Goal: Transaction & Acquisition: Obtain resource

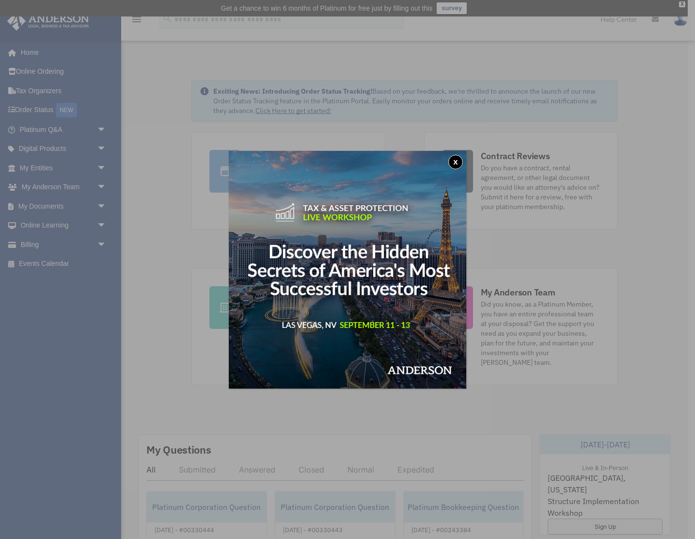
click at [457, 158] on button "x" at bounding box center [455, 162] width 15 height 15
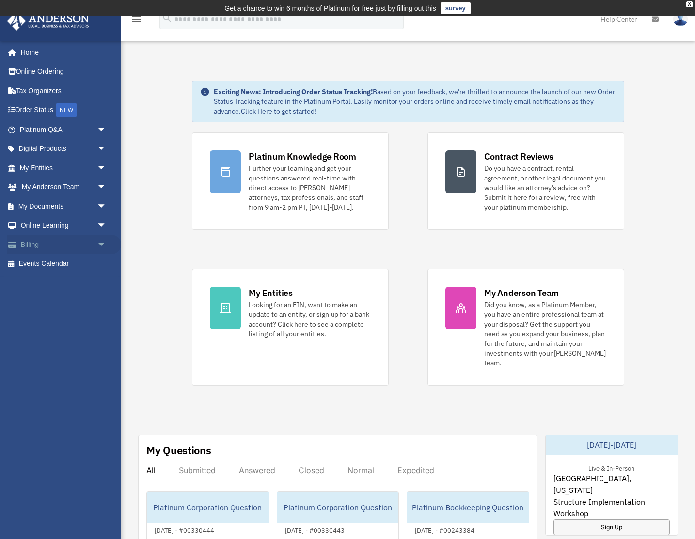
click at [36, 244] on link "Billing arrow_drop_down" at bounding box center [64, 244] width 114 height 19
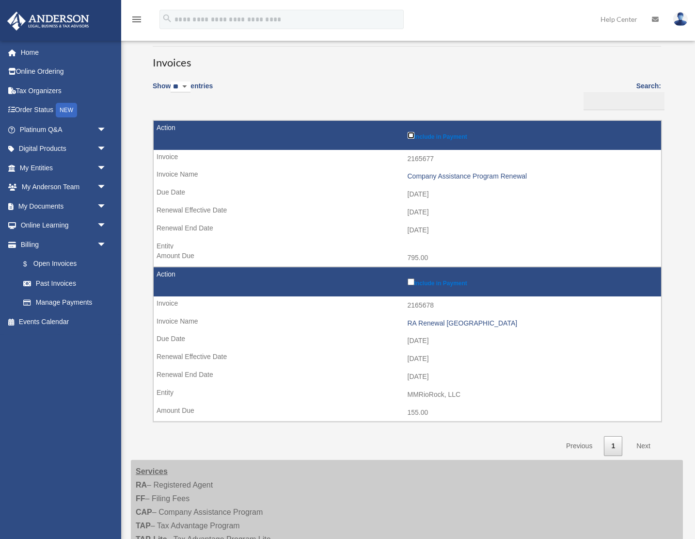
scroll to position [84, 0]
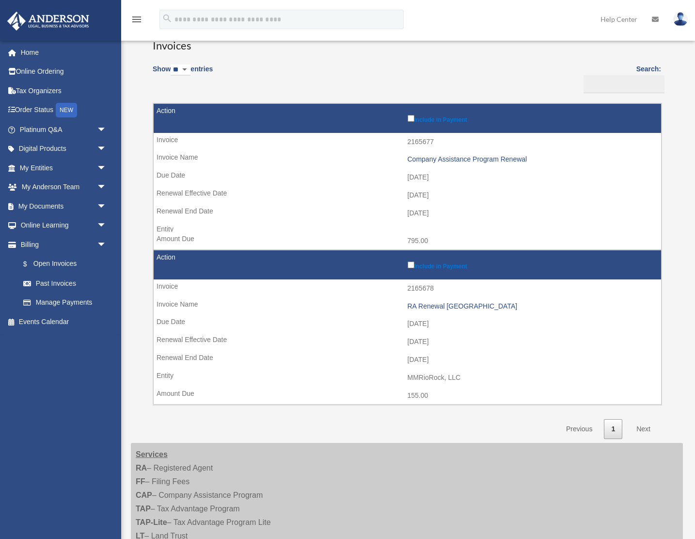
click at [643, 427] on link "Next" at bounding box center [643, 429] width 29 height 20
click at [615, 429] on link "1" at bounding box center [613, 429] width 18 height 20
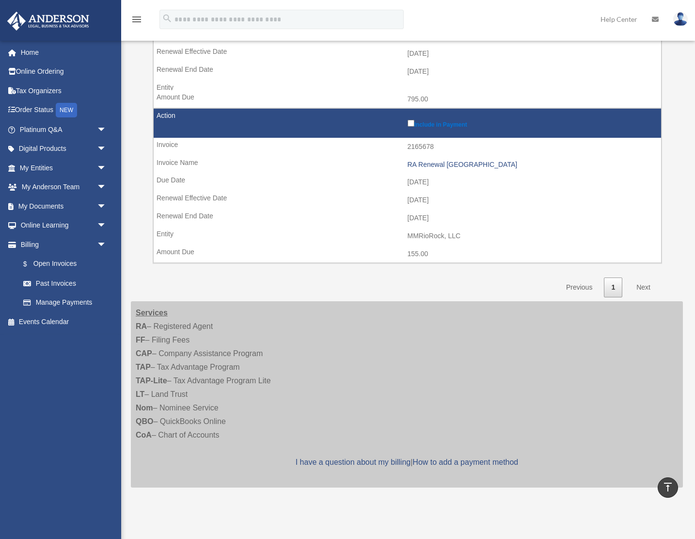
scroll to position [0, 0]
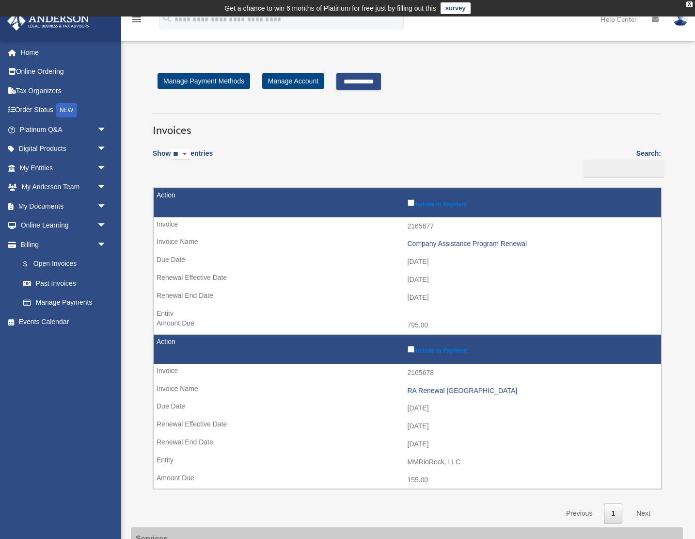
click at [369, 83] on input "**********" at bounding box center [358, 81] width 45 height 17
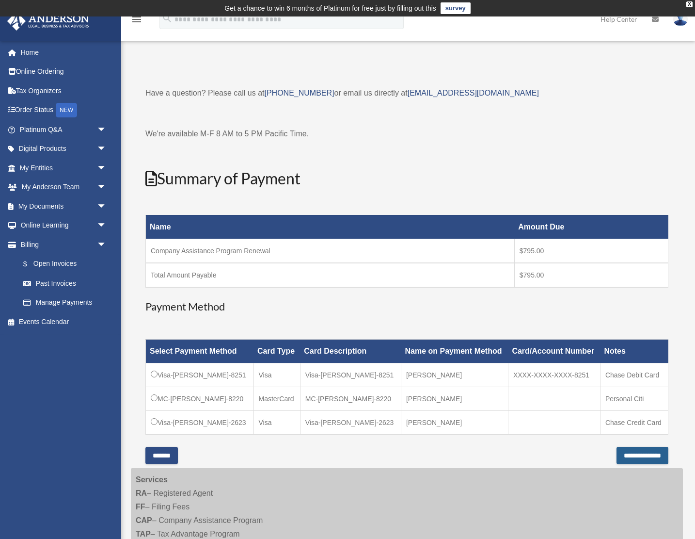
click at [629, 454] on input "**********" at bounding box center [643, 455] width 52 height 17
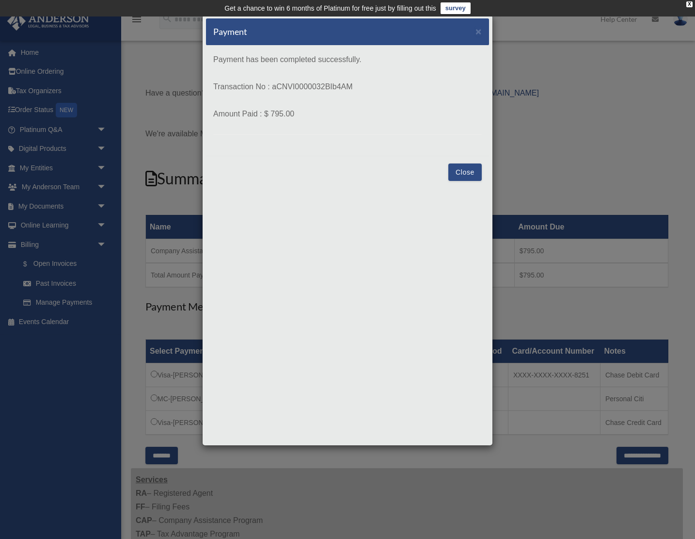
click at [463, 169] on button "Close" at bounding box center [464, 171] width 33 height 17
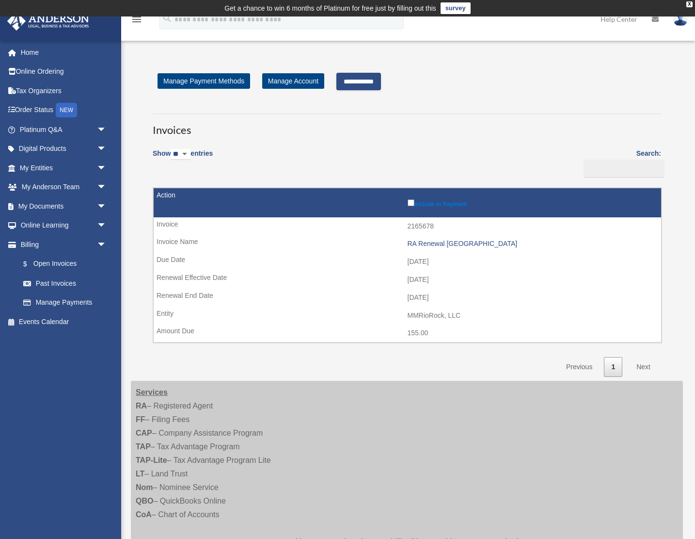
click at [366, 79] on input "**********" at bounding box center [358, 81] width 45 height 17
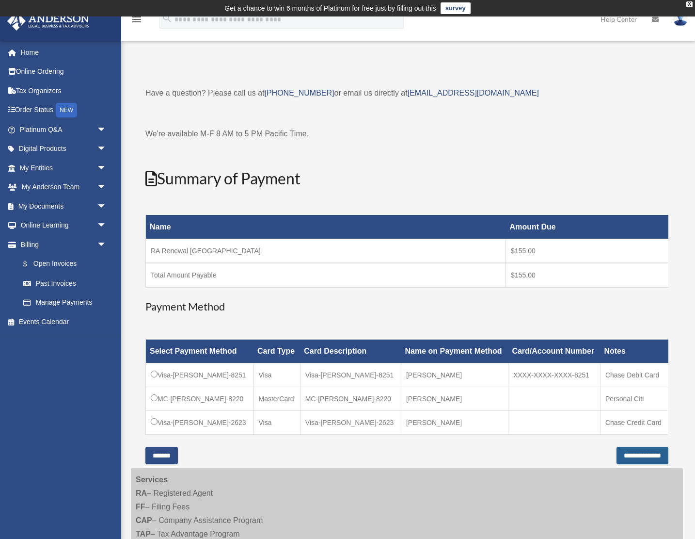
click at [625, 454] on input "**********" at bounding box center [643, 455] width 52 height 17
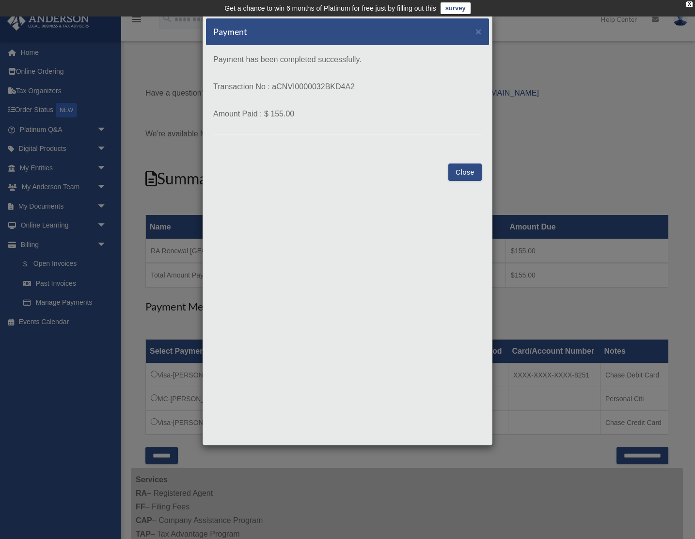
click at [469, 172] on button "Close" at bounding box center [464, 171] width 33 height 17
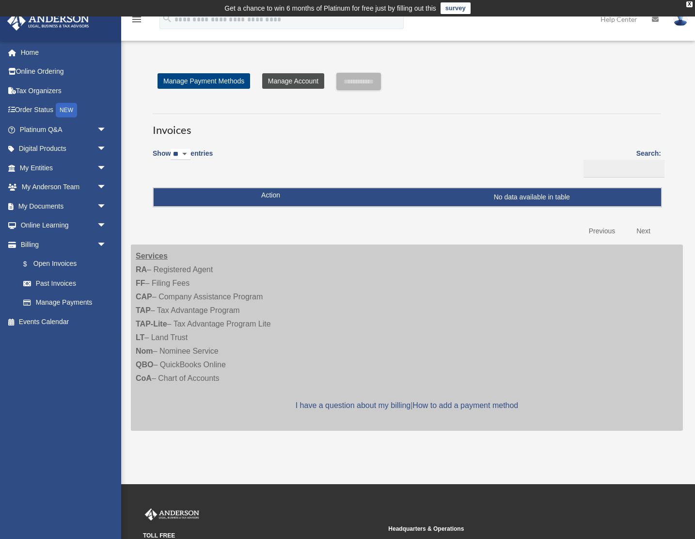
click at [305, 80] on link "Manage Account" at bounding box center [293, 81] width 62 height 16
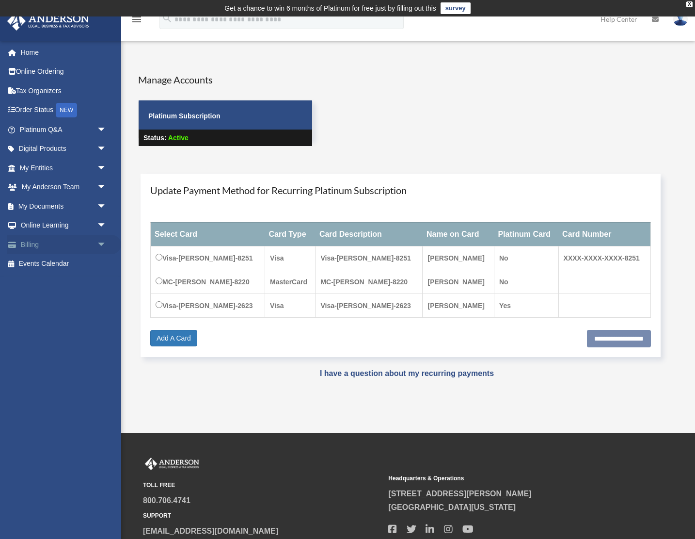
click at [35, 241] on link "Billing arrow_drop_down" at bounding box center [64, 244] width 114 height 19
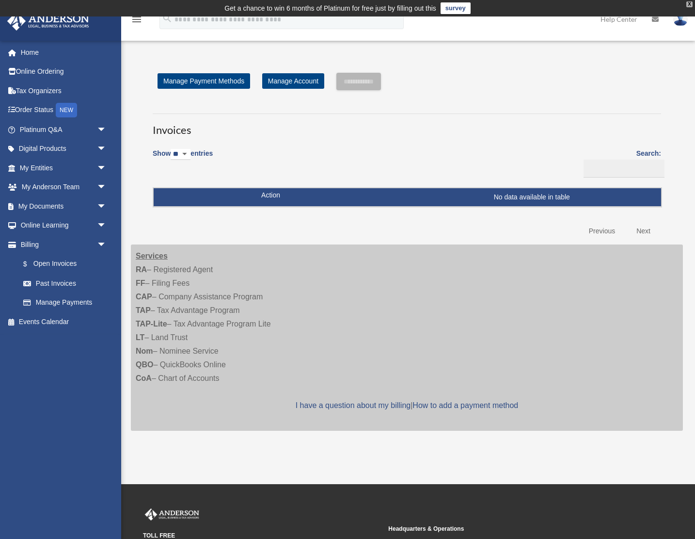
click at [691, 5] on div "X" at bounding box center [690, 4] width 6 height 6
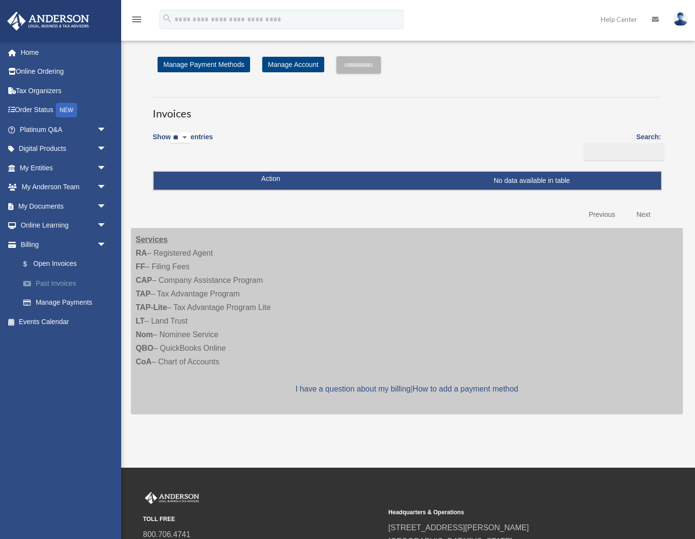
click at [46, 279] on link "Past Invoices" at bounding box center [68, 282] width 108 height 19
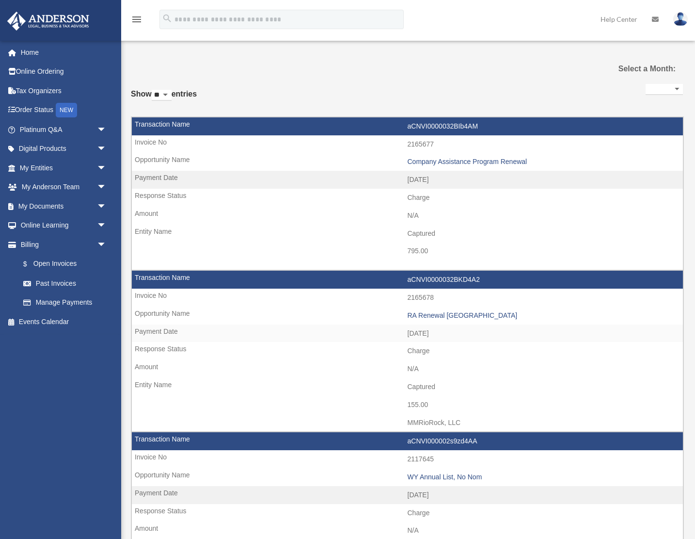
select select
click at [184, 124] on td "aCNVI0000032BIb4AM" at bounding box center [407, 126] width 551 height 18
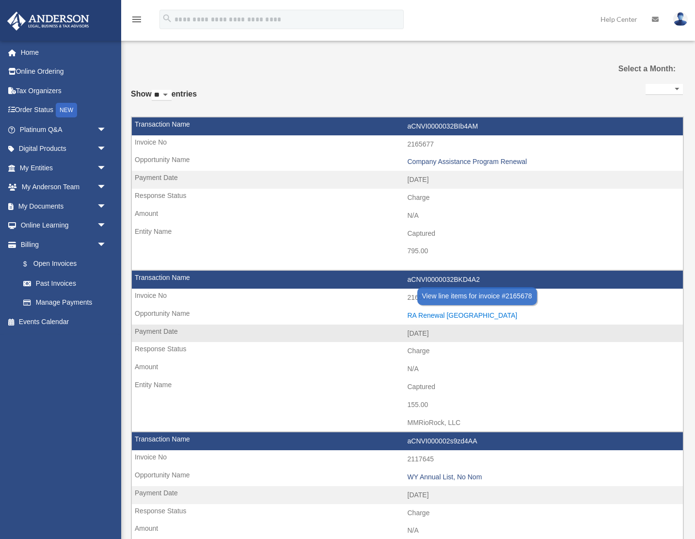
click at [450, 319] on div "RA Renewal TX" at bounding box center [543, 315] width 271 height 8
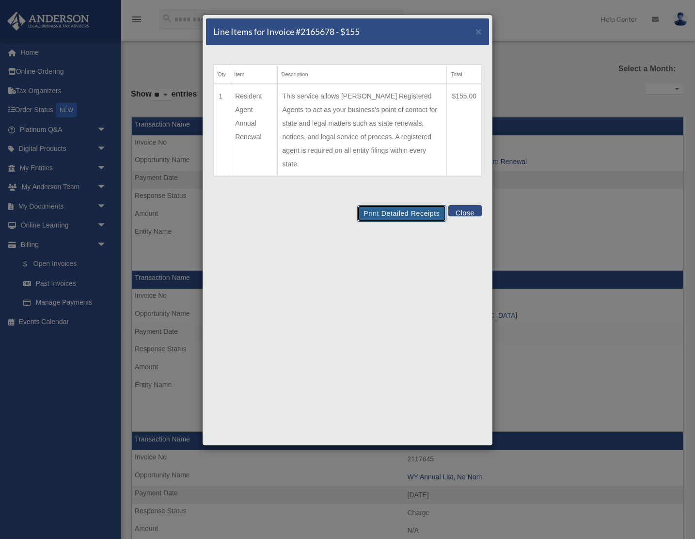
click at [407, 205] on button "Print Detailed Receipts" at bounding box center [401, 213] width 89 height 16
click at [467, 205] on button "Close" at bounding box center [464, 210] width 33 height 11
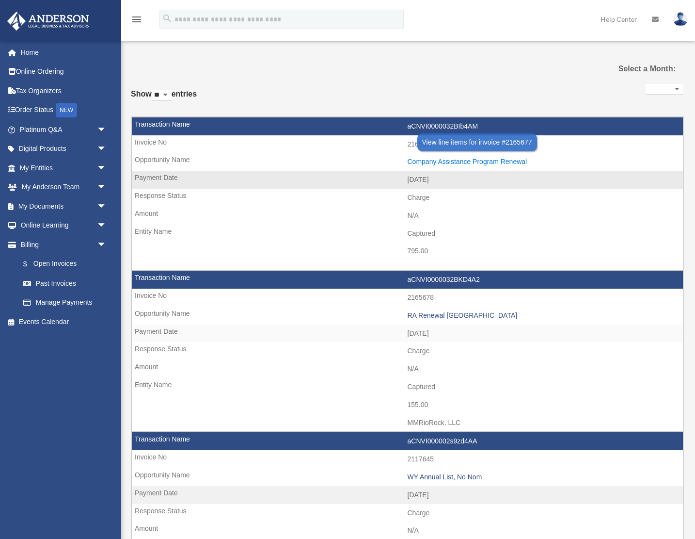
click at [455, 162] on div "Company Assistance Program Renewal" at bounding box center [543, 162] width 271 height 8
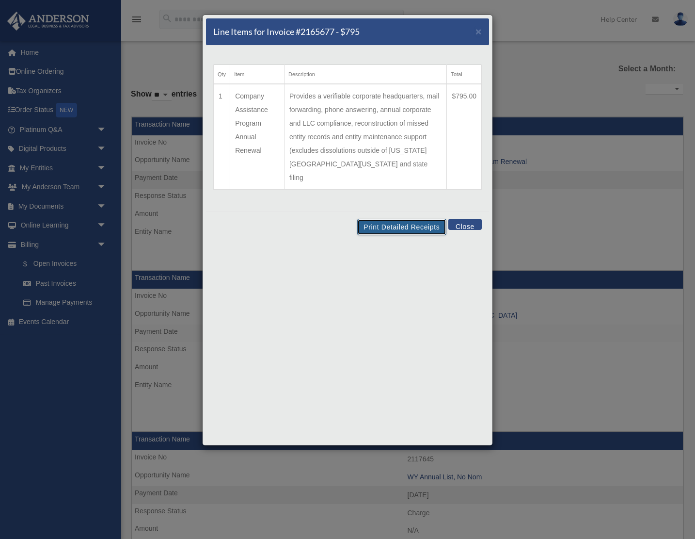
click at [407, 219] on button "Print Detailed Receipts" at bounding box center [401, 227] width 89 height 16
click at [466, 219] on button "Close" at bounding box center [464, 224] width 33 height 11
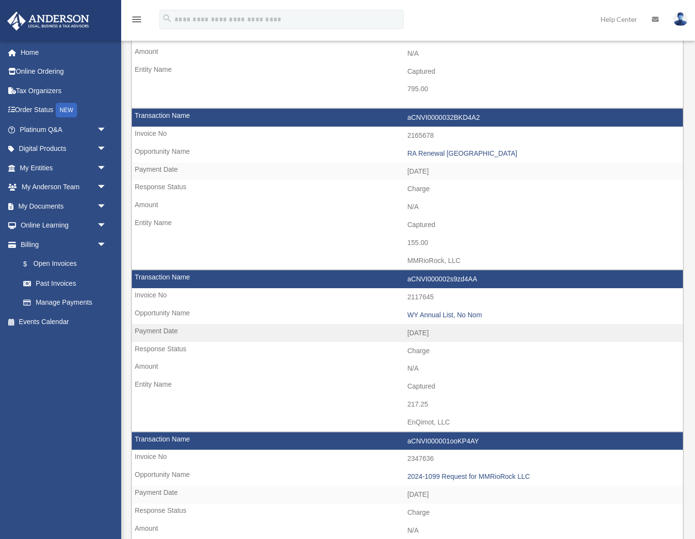
scroll to position [191, 0]
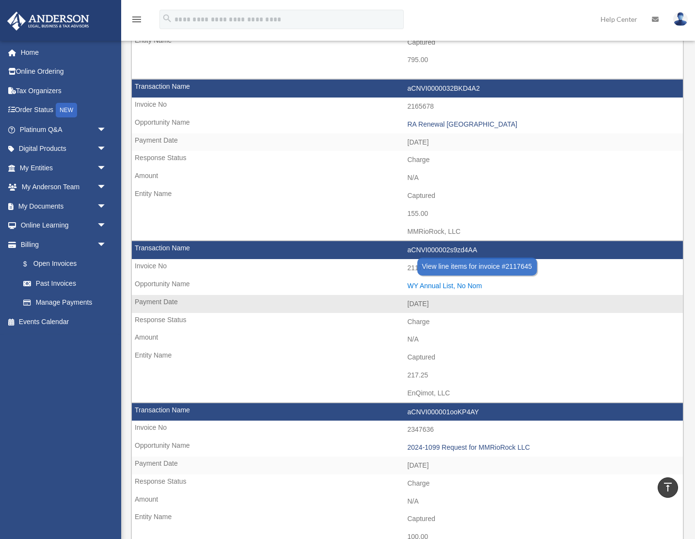
click at [424, 286] on div "WY Annual List, No Nom" at bounding box center [543, 286] width 271 height 8
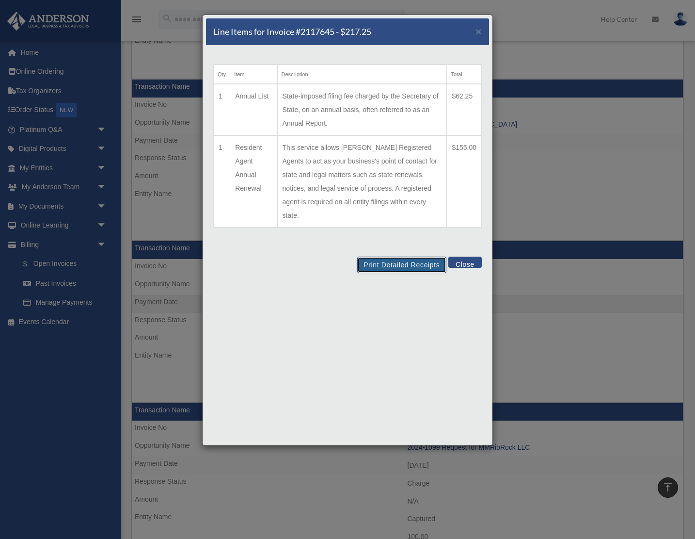
click at [389, 256] on button "Print Detailed Receipts" at bounding box center [401, 264] width 89 height 16
click at [468, 256] on button "Close" at bounding box center [464, 261] width 33 height 11
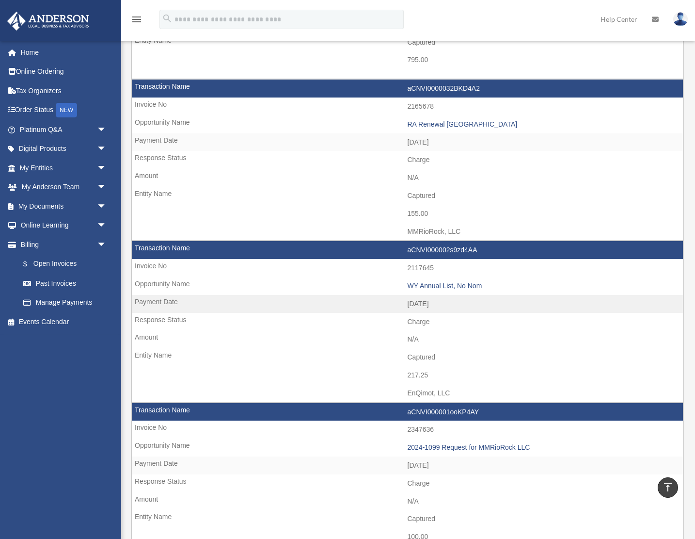
scroll to position [0, 0]
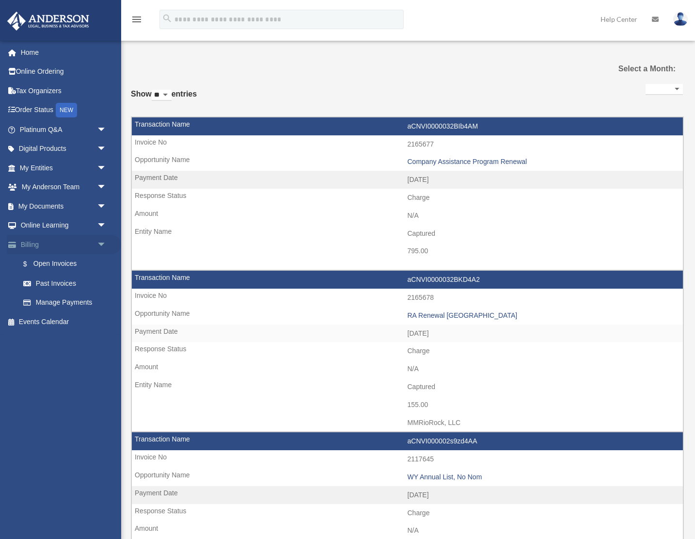
click at [20, 240] on link "Billing arrow_drop_down" at bounding box center [64, 244] width 114 height 19
click at [43, 260] on link "$ Open Invoices" at bounding box center [68, 264] width 108 height 20
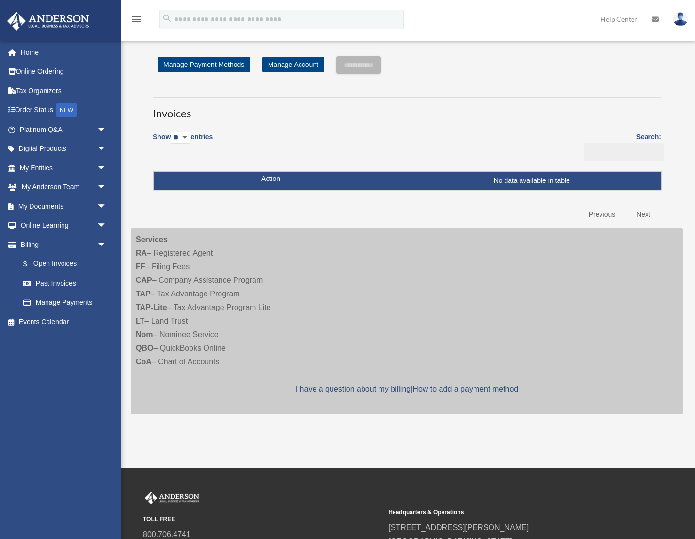
click at [681, 16] on img at bounding box center [680, 19] width 15 height 14
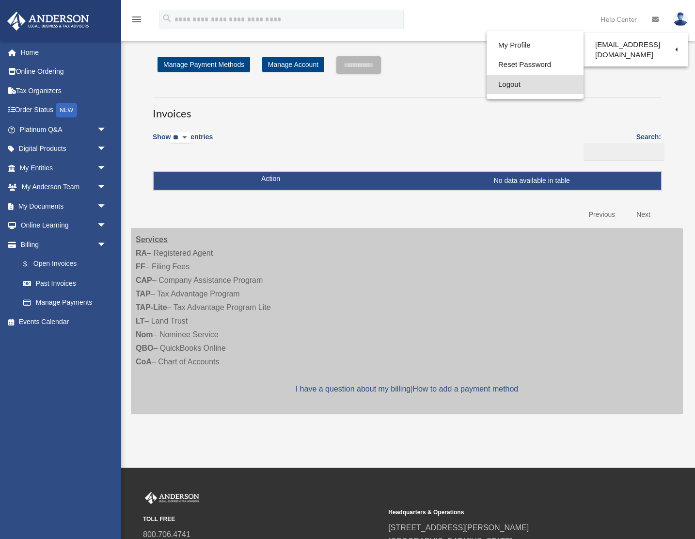
click at [523, 86] on link "Logout" at bounding box center [535, 85] width 97 height 20
